Goal: Go to known website: Access a specific website the user already knows

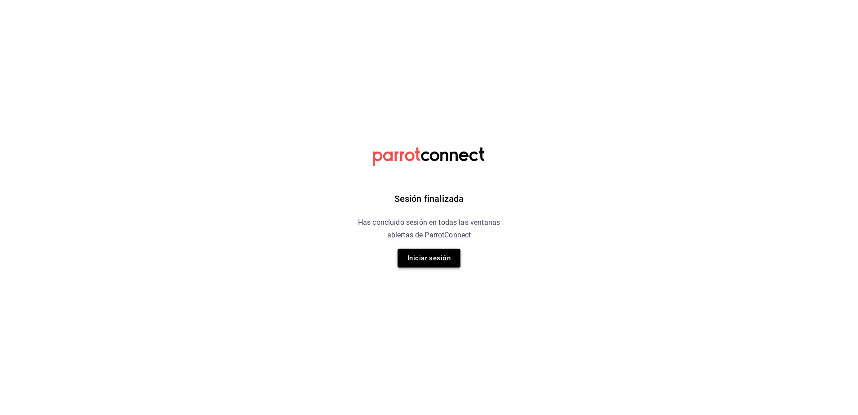
click at [428, 260] on button "Iniciar sesión" at bounding box center [429, 258] width 63 height 19
